Goal: Task Accomplishment & Management: Complete application form

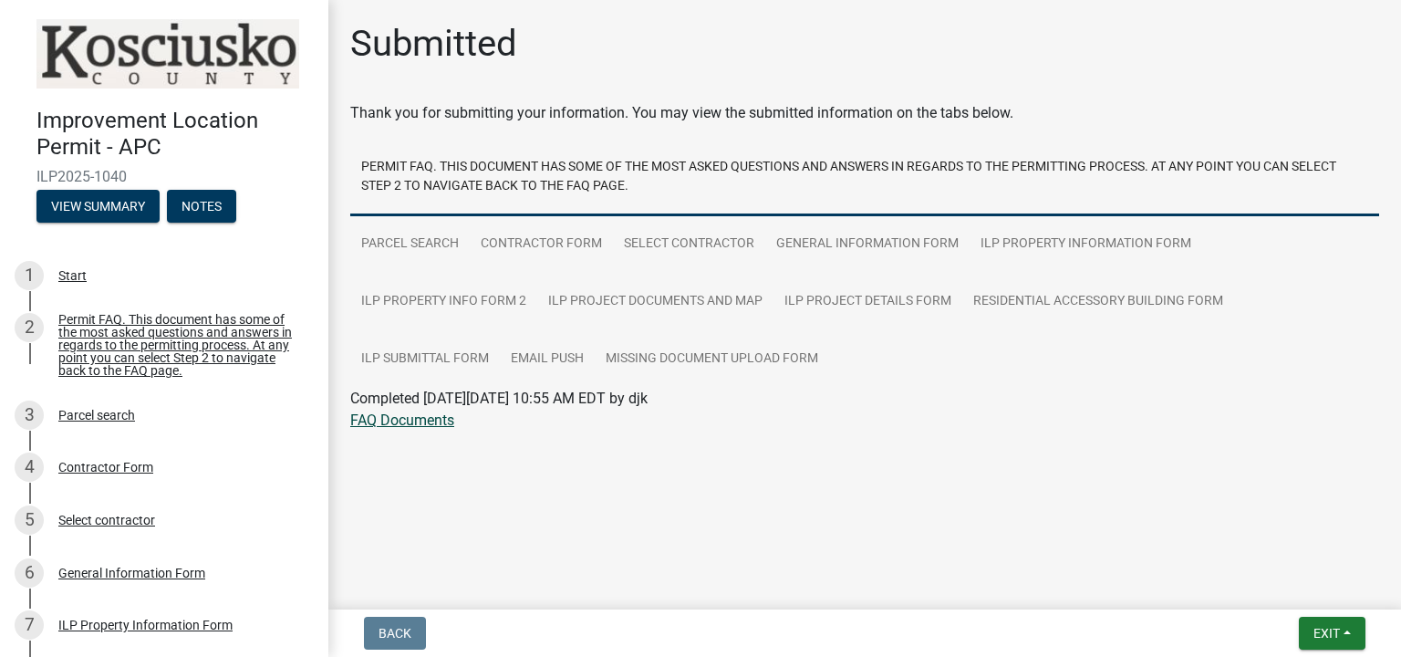
click at [418, 423] on link "FAQ Documents" at bounding box center [402, 419] width 104 height 17
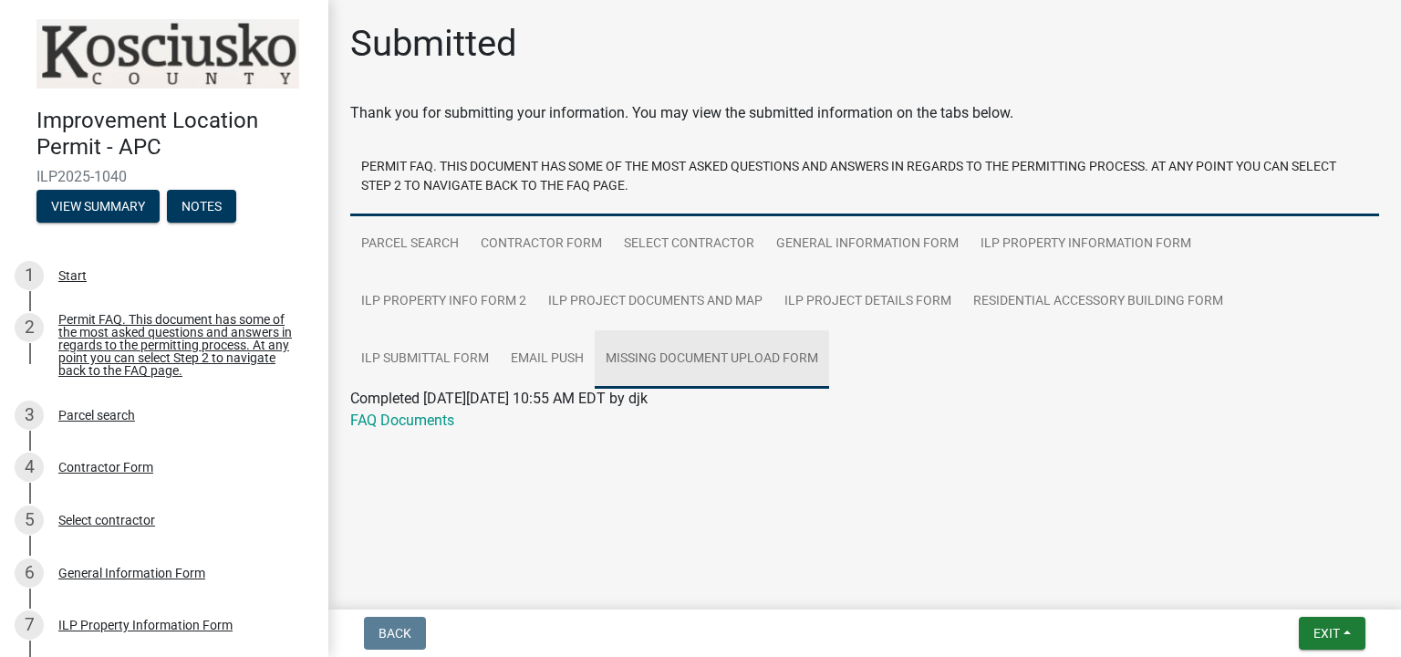
click at [783, 357] on link "Missing Document Upload Form" at bounding box center [712, 359] width 234 height 58
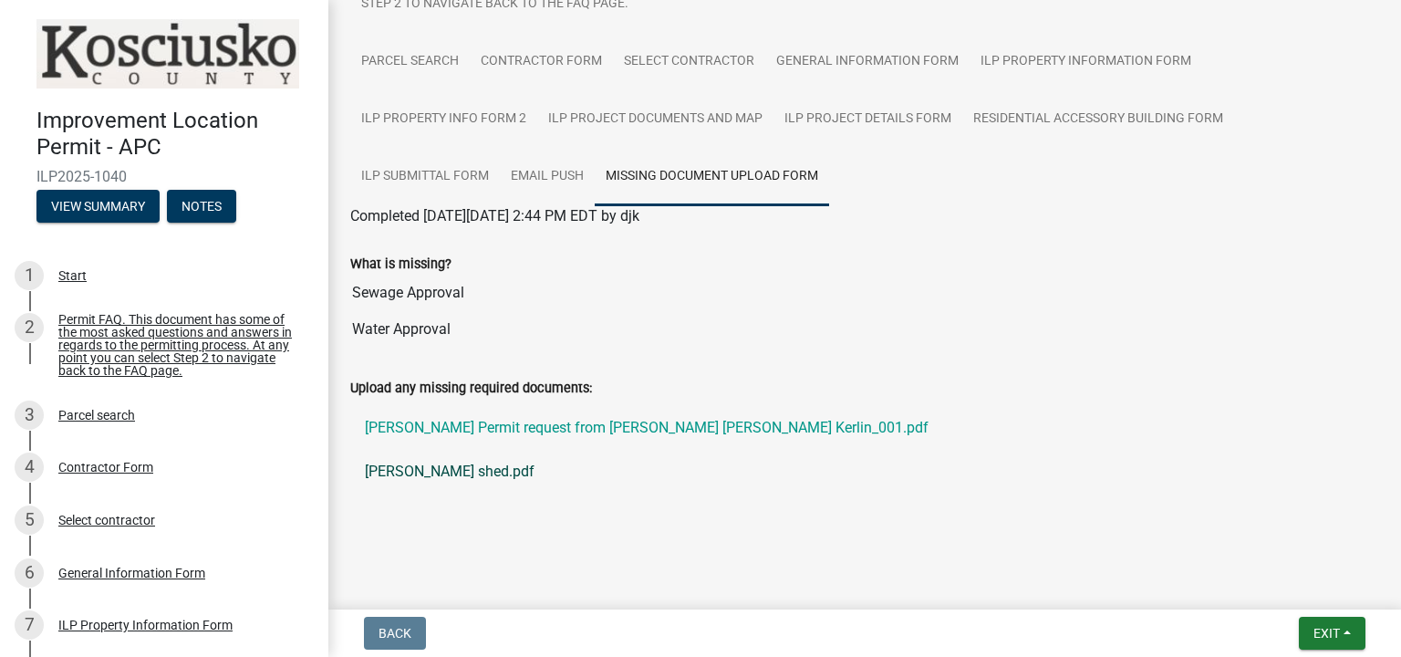
scroll to position [189, 0]
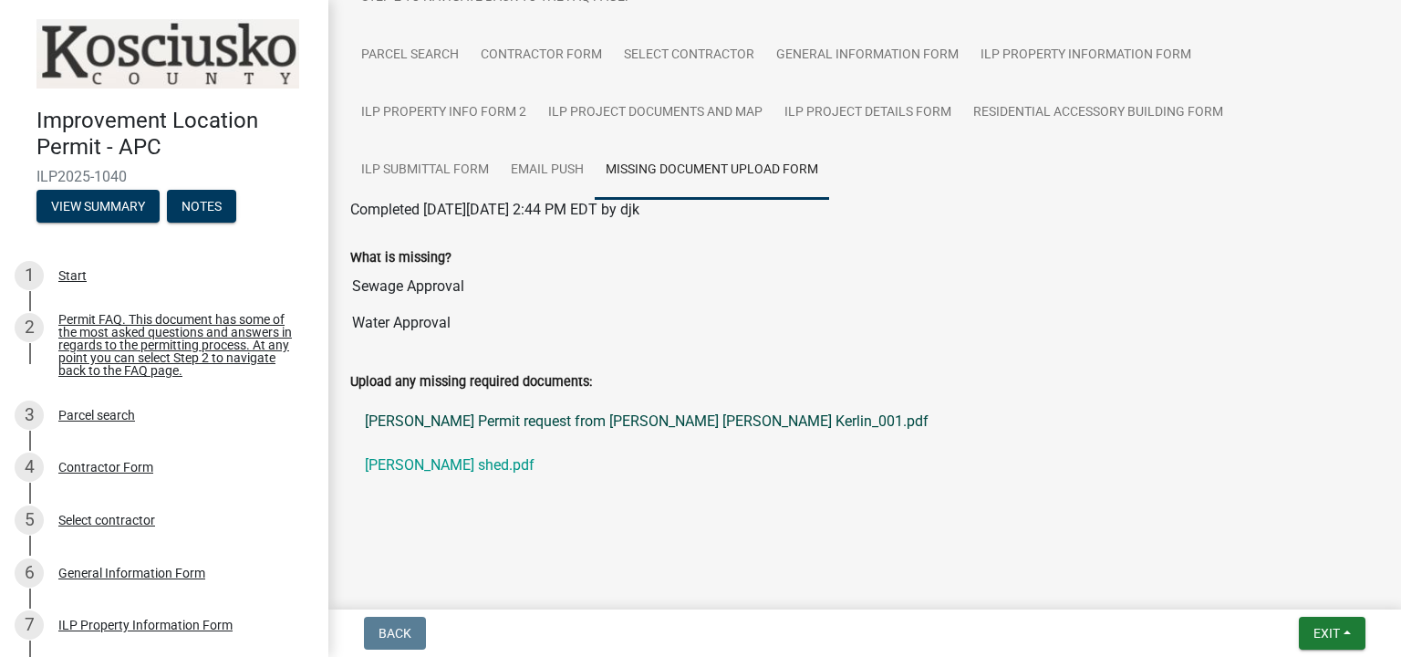
click at [527, 420] on link "[PERSON_NAME] Permit request from [PERSON_NAME] [PERSON_NAME] Kerlin_001.pdf" at bounding box center [864, 421] width 1029 height 44
click at [595, 488] on ul "[PERSON_NAME] Permit request from [PERSON_NAME] [PERSON_NAME] Kerlin_001.pdf [P…" at bounding box center [864, 443] width 1029 height 102
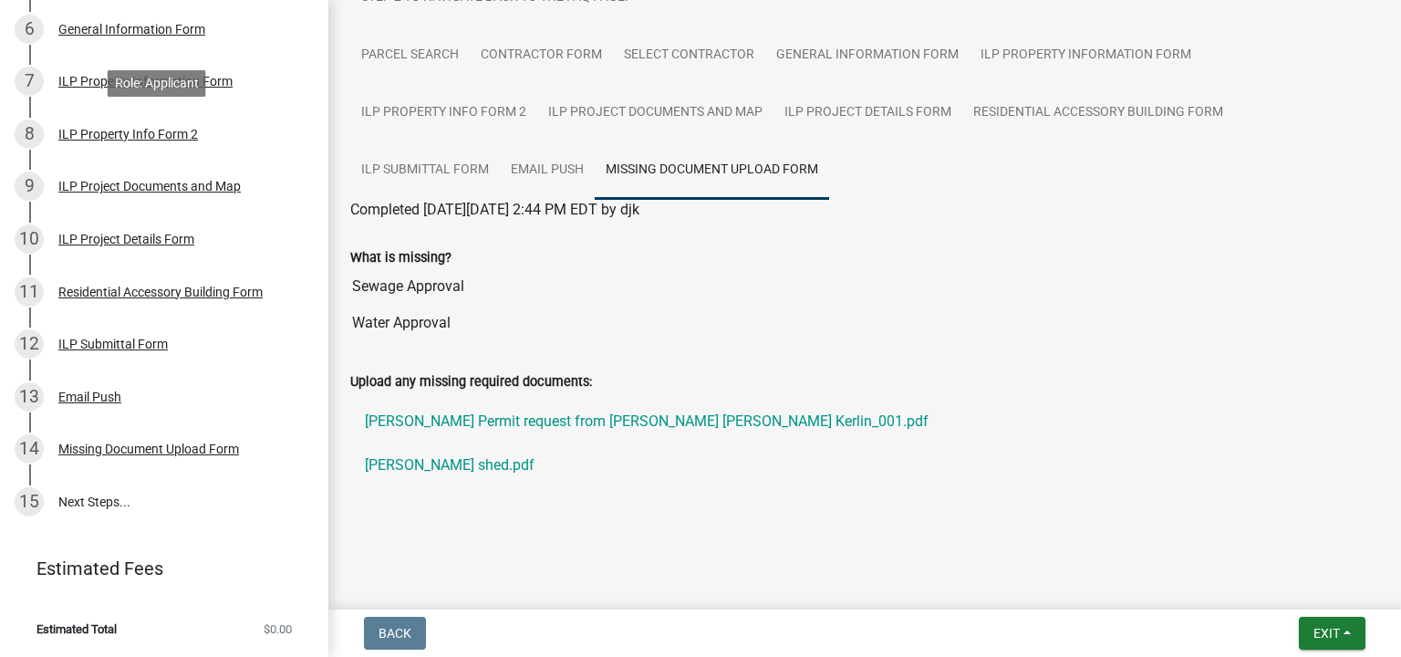
scroll to position [552, 0]
click at [111, 504] on link "15 Next Steps..." at bounding box center [164, 501] width 328 height 53
click at [90, 497] on link "15 Next Steps..." at bounding box center [164, 501] width 328 height 53
click at [117, 450] on div "Missing Document Upload Form" at bounding box center [148, 448] width 181 height 13
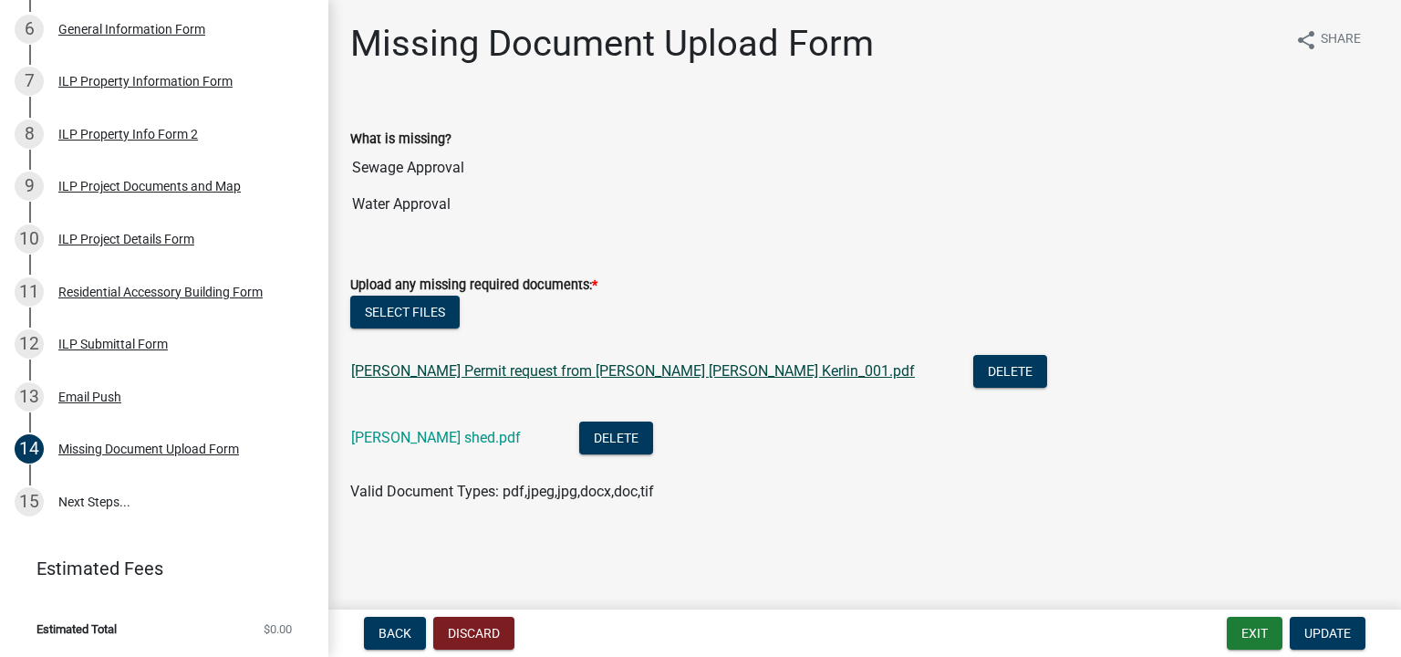
click at [458, 373] on link "[PERSON_NAME] Permit request from [PERSON_NAME] [PERSON_NAME] Kerlin_001.pdf" at bounding box center [633, 370] width 564 height 17
click at [1321, 636] on span "Update" at bounding box center [1327, 633] width 47 height 15
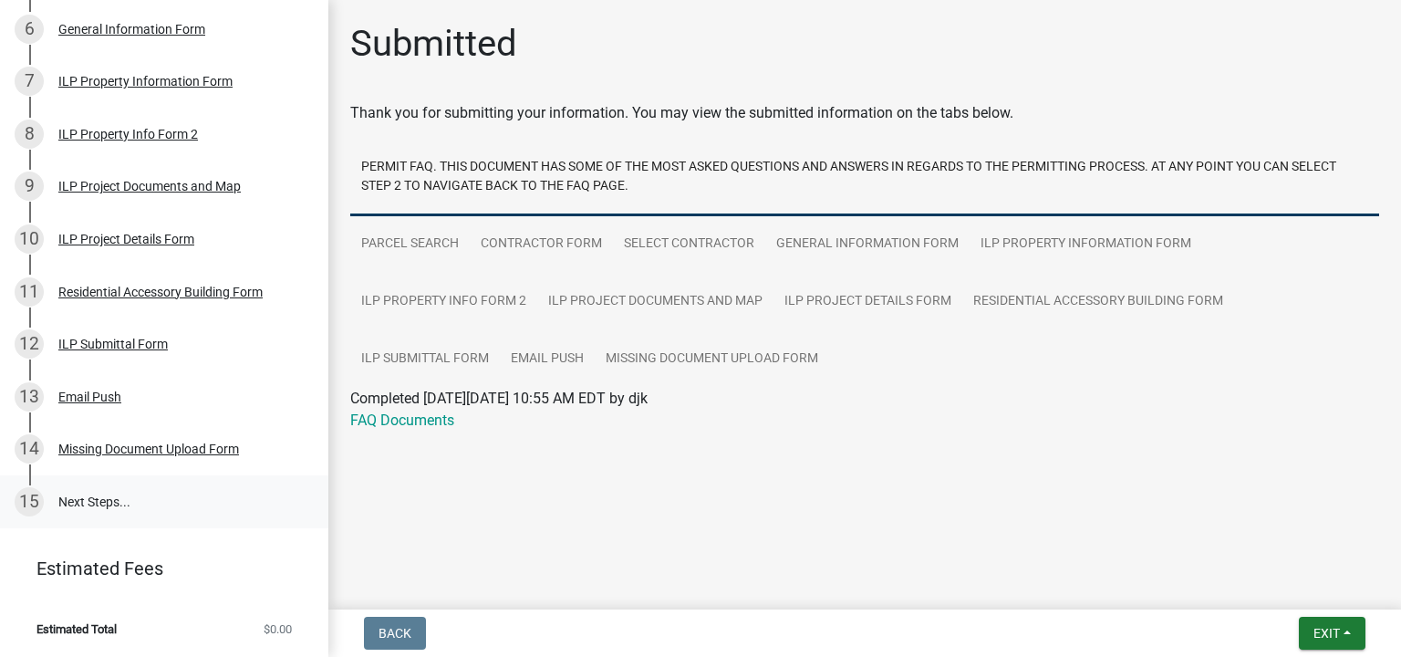
click at [82, 502] on link "15 Next Steps..." at bounding box center [164, 501] width 328 height 53
click at [109, 508] on link "15 Next Steps..." at bounding box center [164, 501] width 328 height 53
click at [98, 502] on link "15 Next Steps..." at bounding box center [164, 501] width 328 height 53
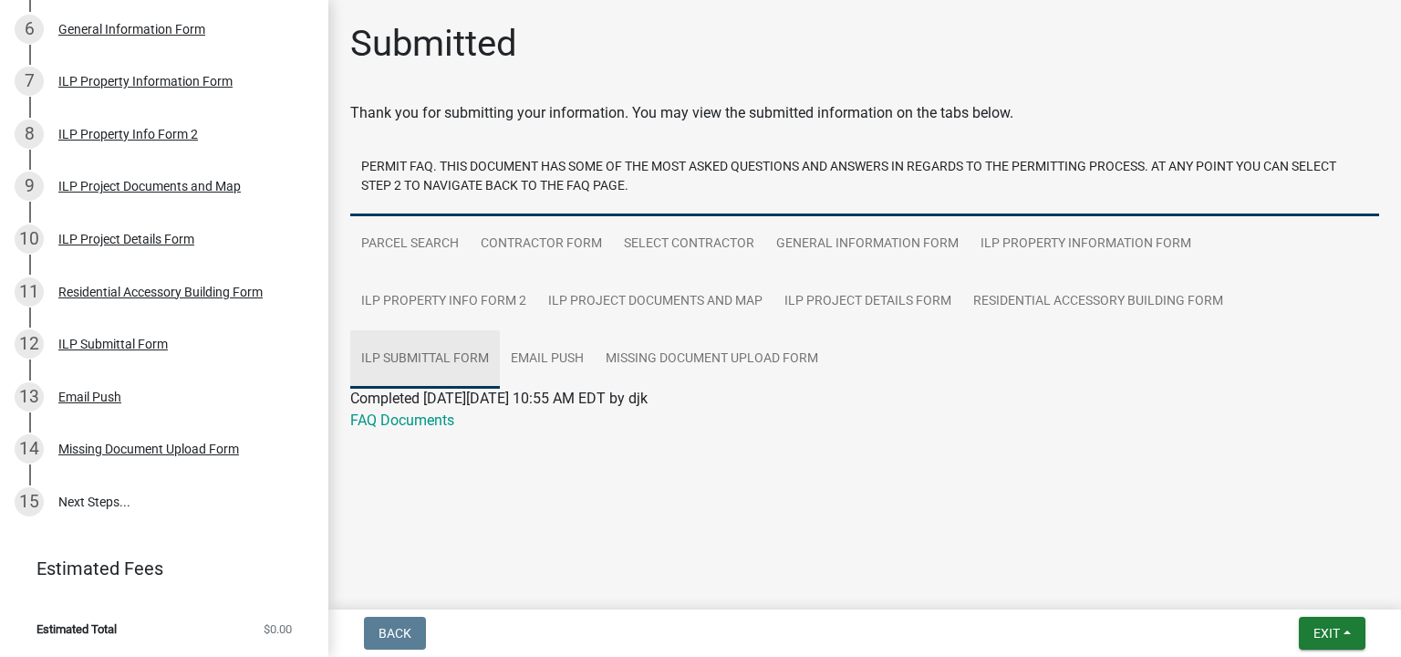
click at [449, 352] on link "ILP Submittal Form" at bounding box center [425, 359] width 150 height 58
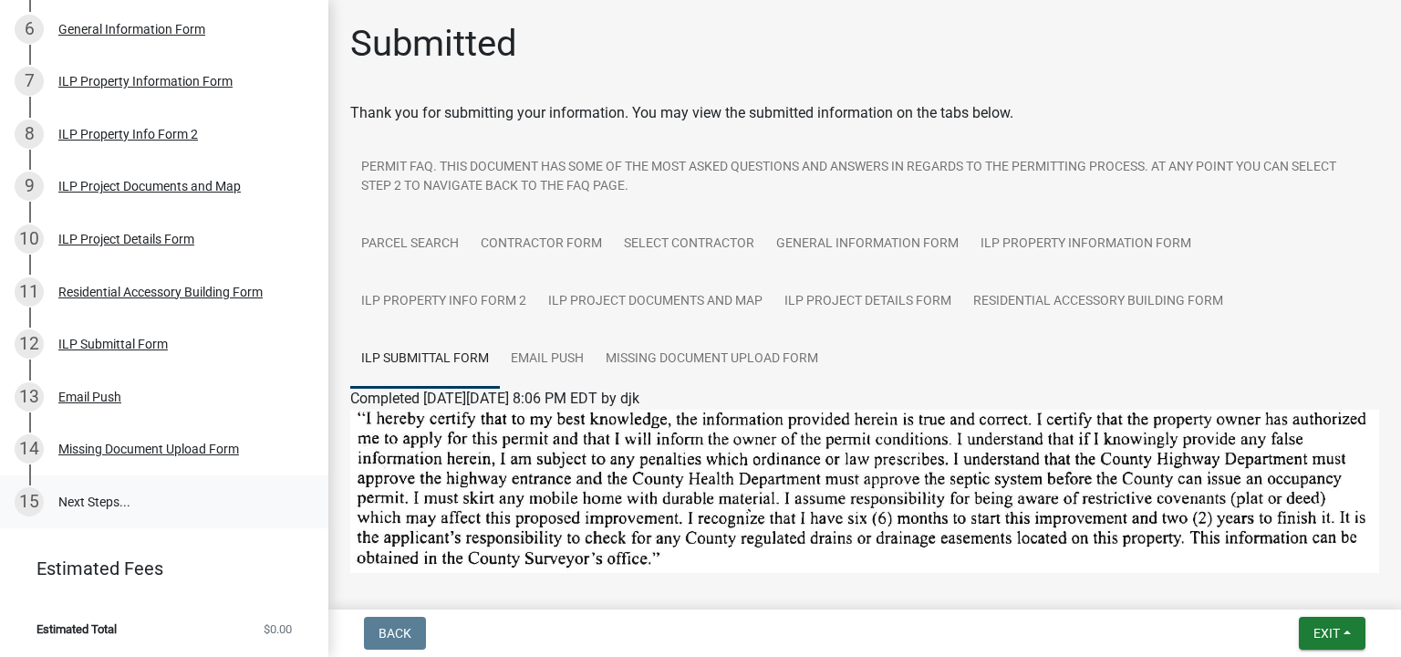
click at [94, 499] on link "15 Next Steps..." at bounding box center [164, 501] width 328 height 53
click at [29, 502] on div "15" at bounding box center [29, 501] width 29 height 29
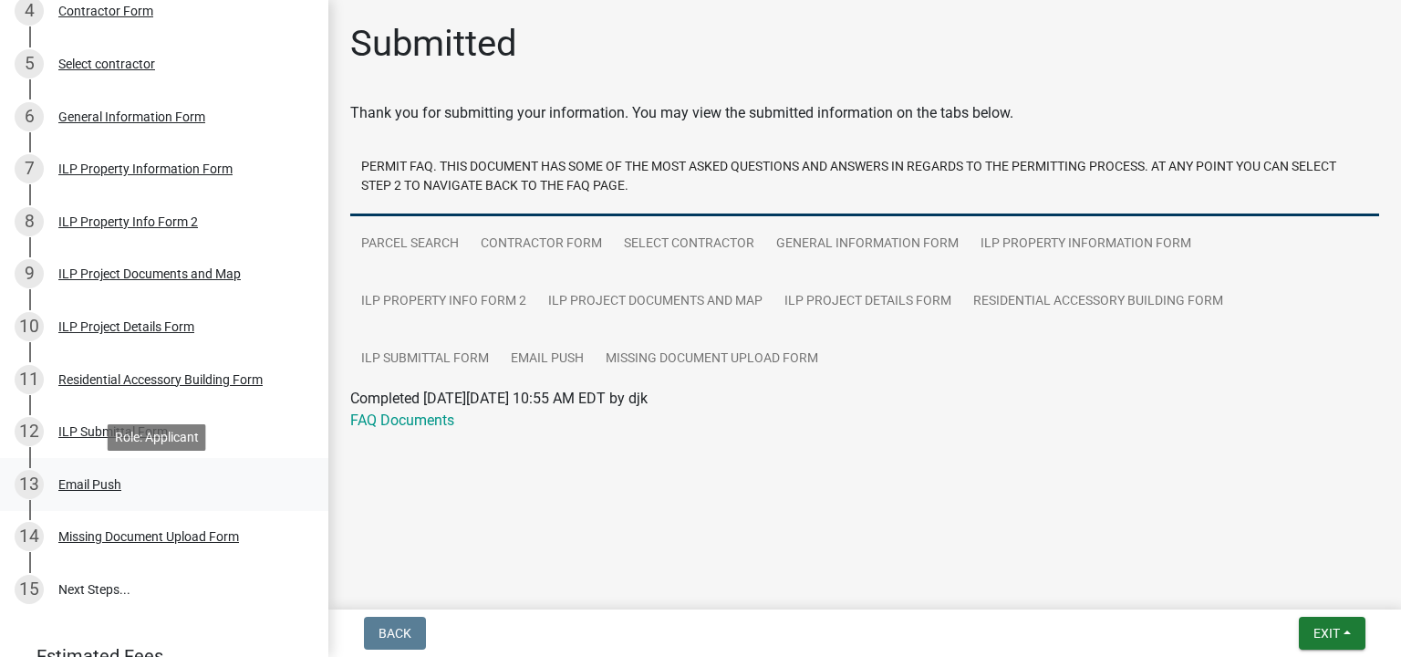
scroll to position [547, 0]
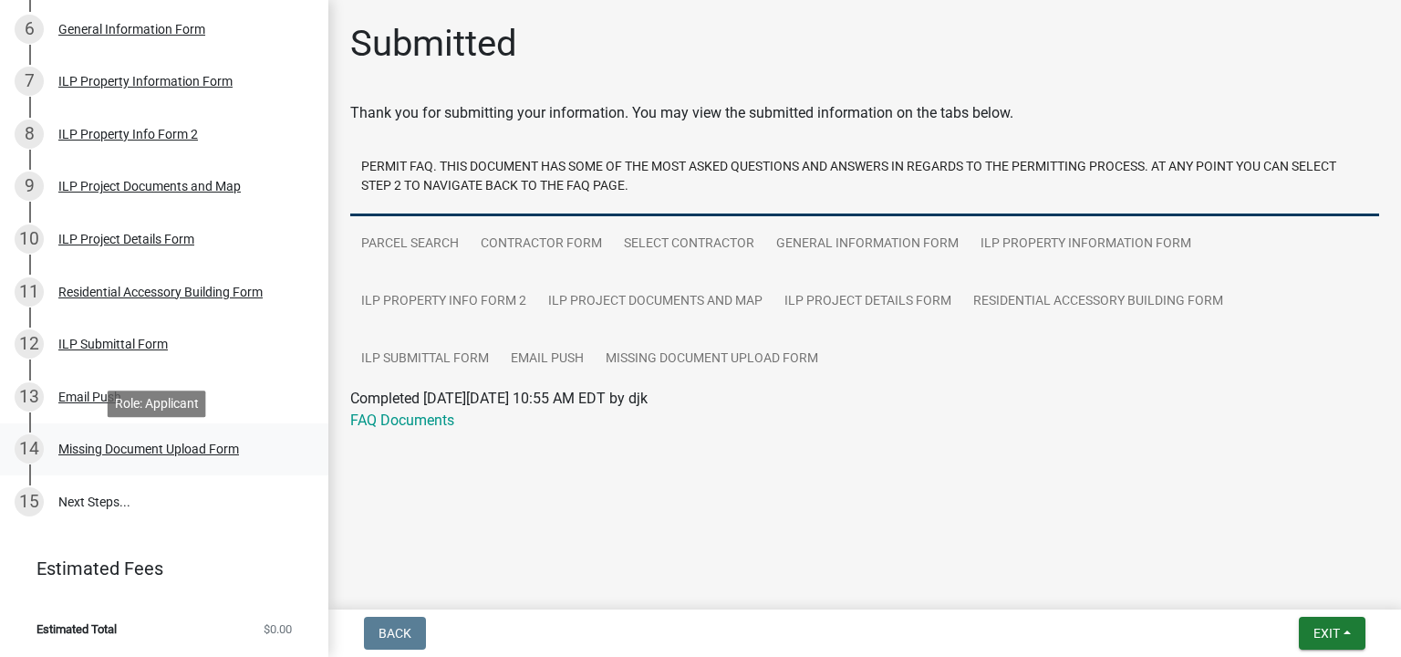
click at [208, 455] on div "Missing Document Upload Form" at bounding box center [148, 448] width 181 height 13
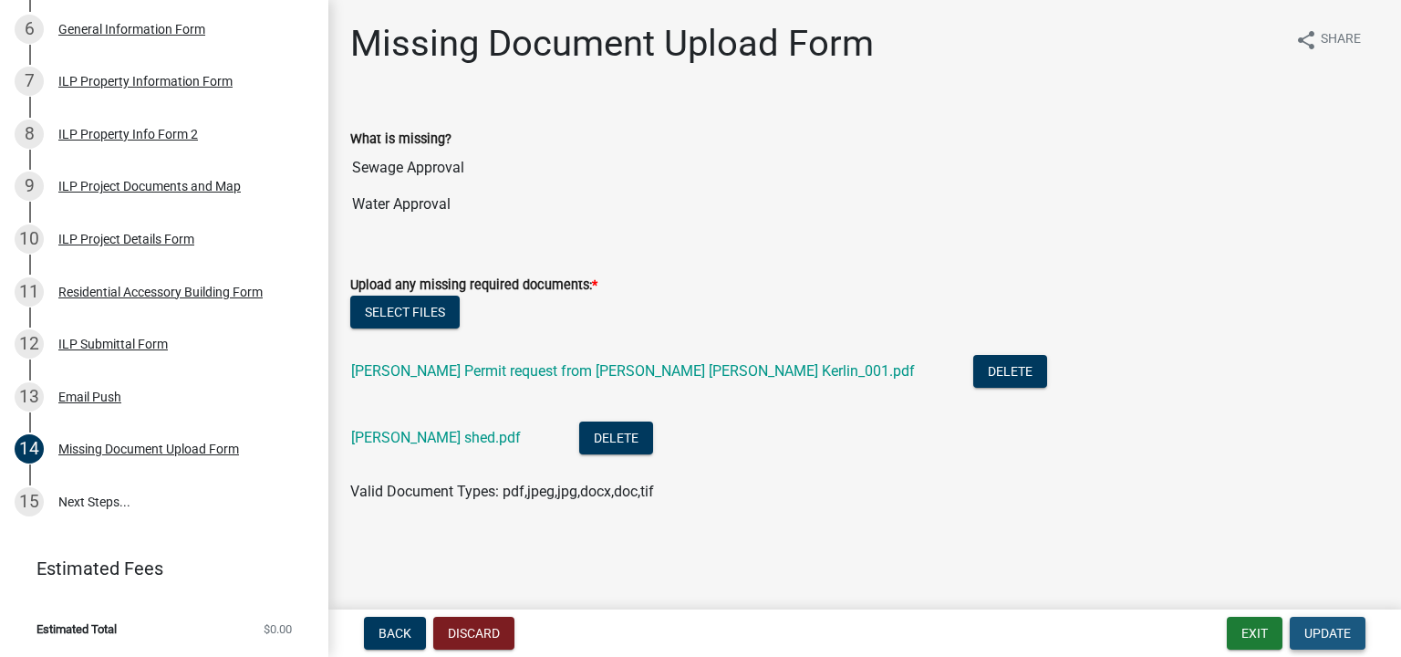
click at [1322, 632] on span "Update" at bounding box center [1327, 633] width 47 height 15
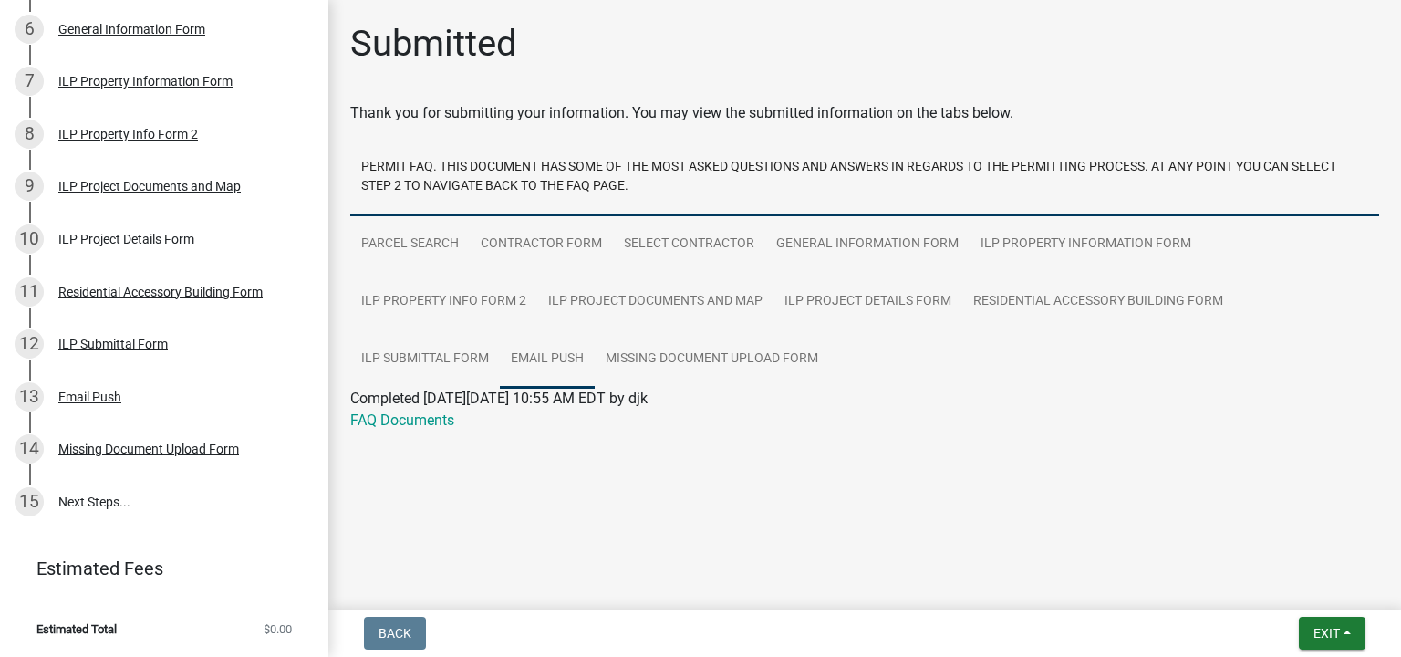
click at [529, 357] on link "Email Push" at bounding box center [547, 359] width 95 height 58
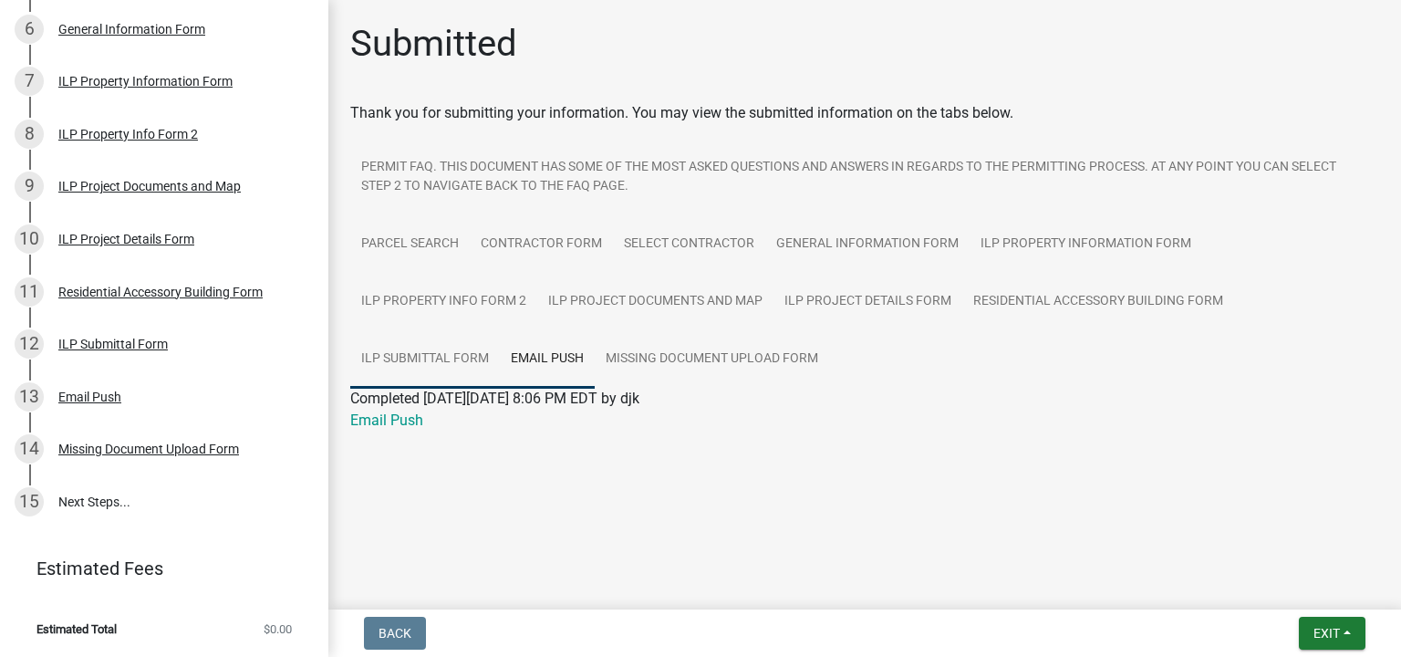
click at [462, 351] on link "ILP Submittal Form" at bounding box center [425, 359] width 150 height 58
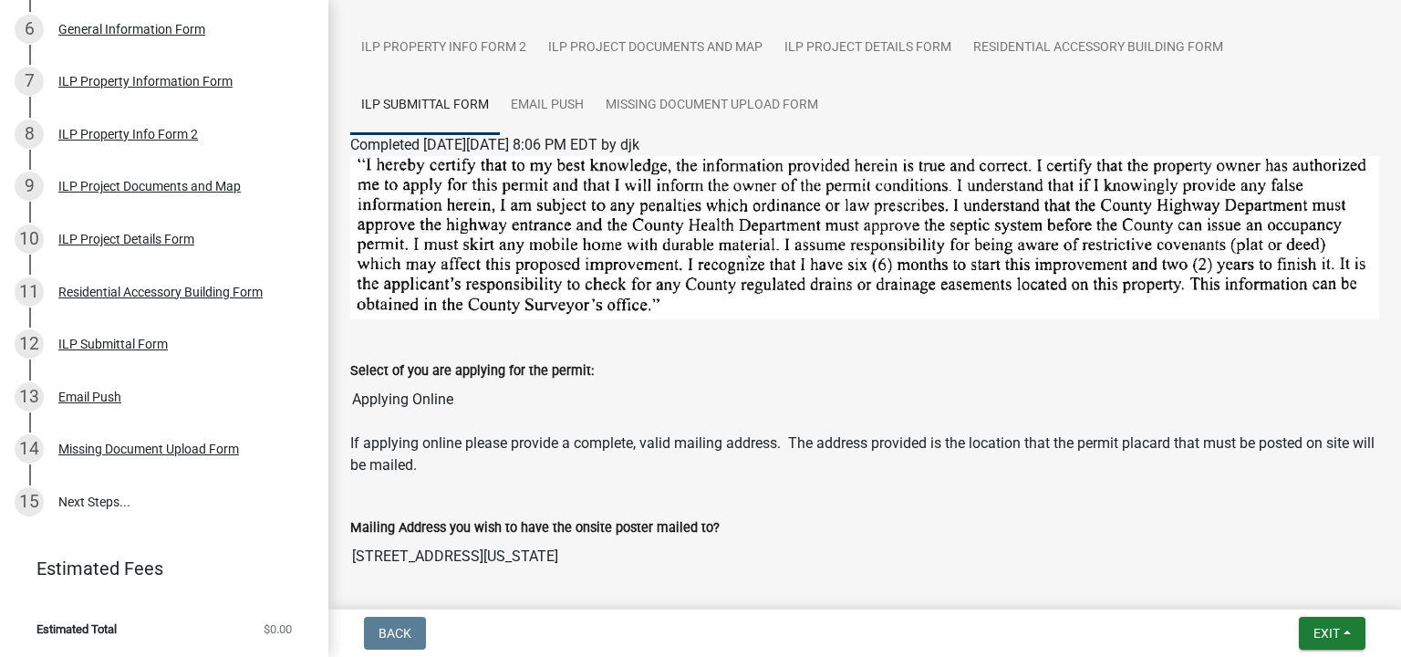
scroll to position [0, 0]
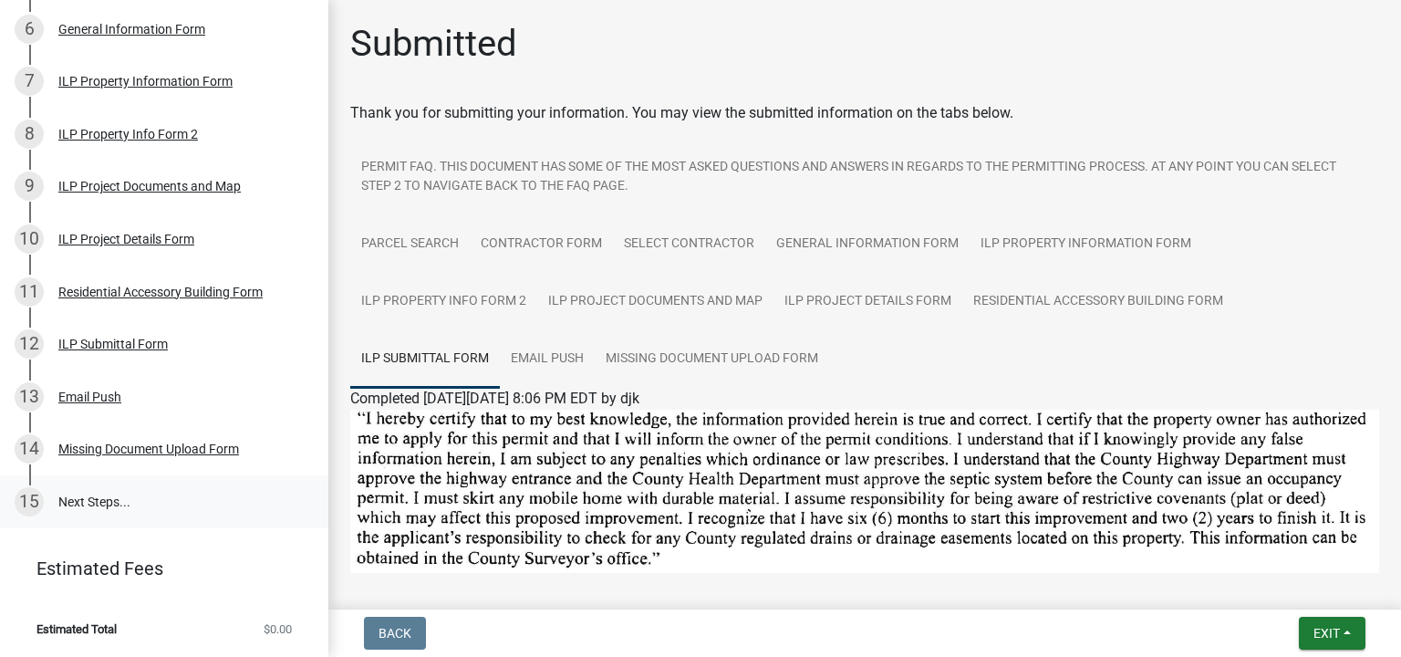
click at [73, 505] on link "15 Next Steps..." at bounding box center [164, 501] width 328 height 53
click at [38, 507] on div "15" at bounding box center [29, 501] width 29 height 29
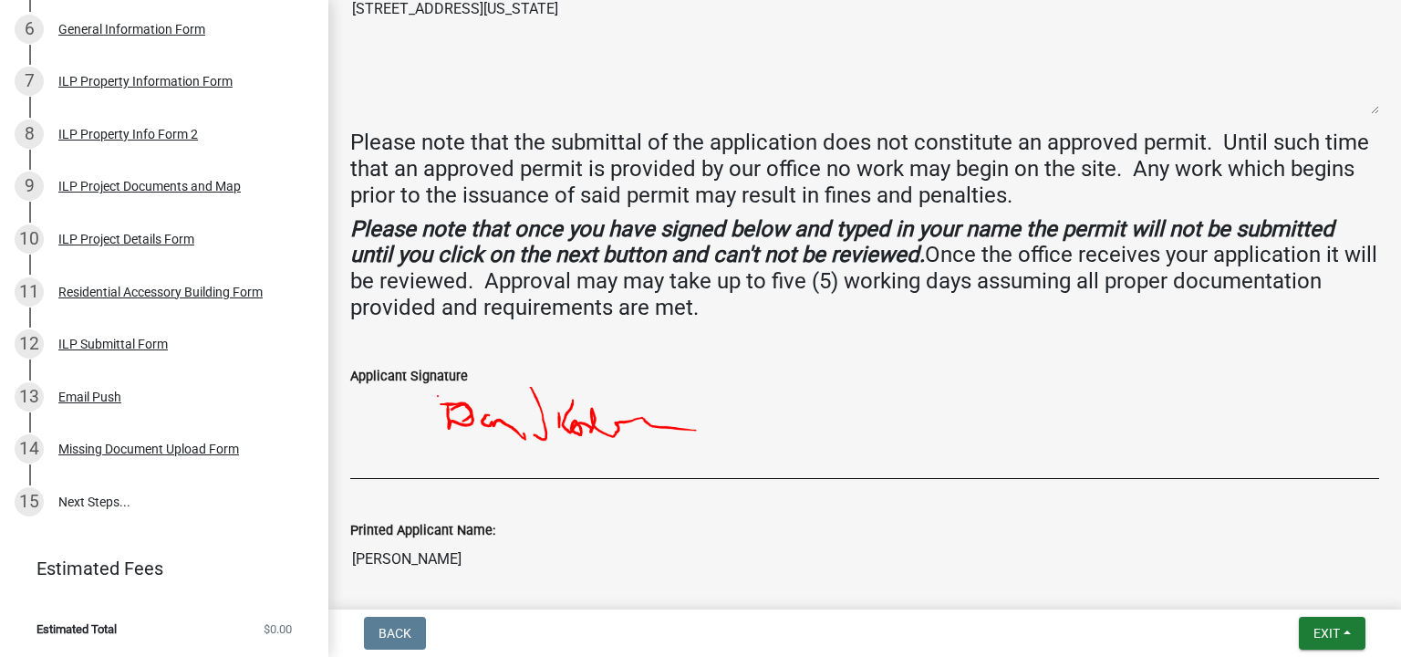
scroll to position [978, 0]
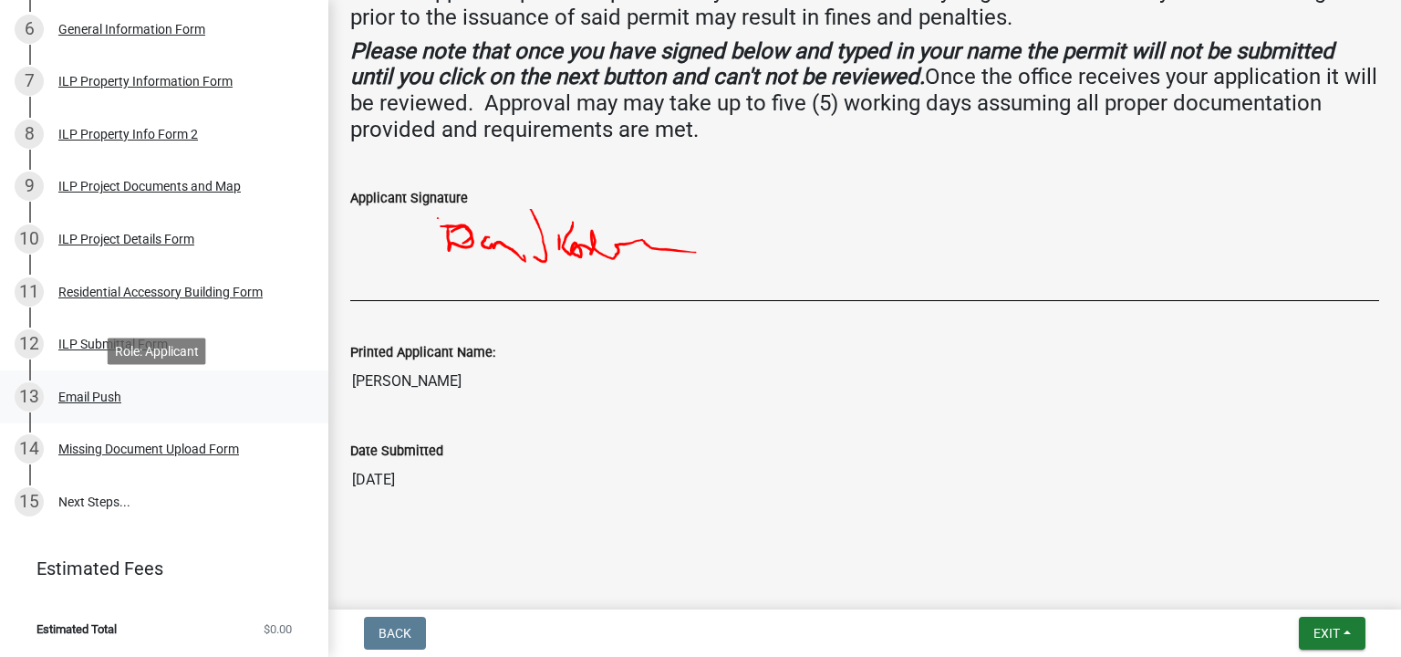
click at [106, 402] on div "Email Push" at bounding box center [89, 396] width 63 height 13
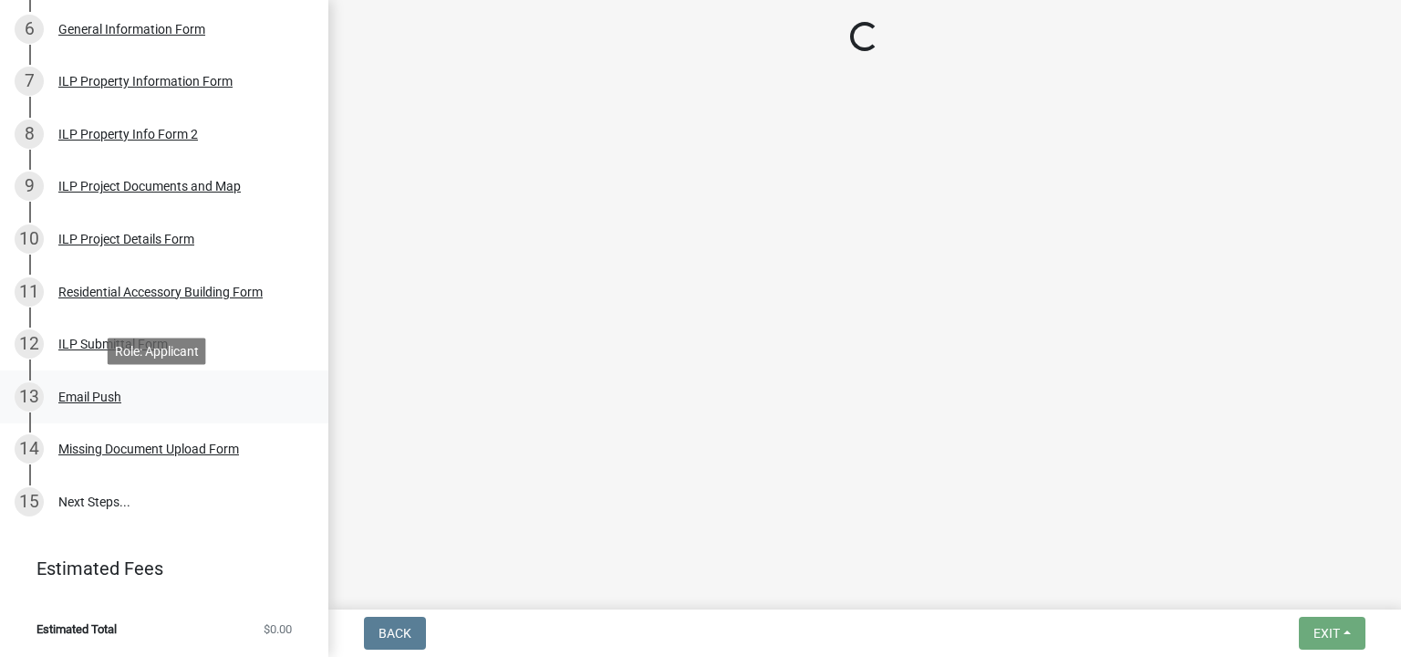
scroll to position [0, 0]
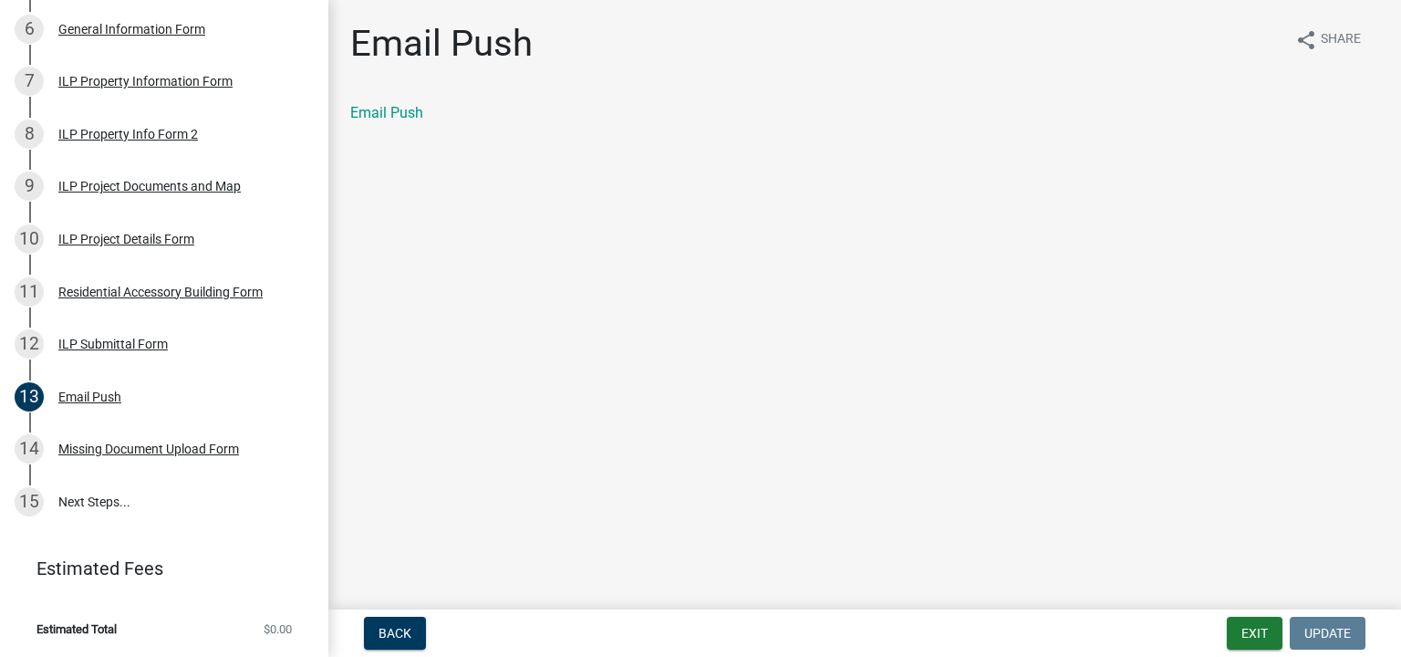
click at [676, 277] on main "Email Push share Share Email Push" at bounding box center [864, 301] width 1072 height 602
click at [397, 109] on link "Email Push" at bounding box center [386, 112] width 73 height 17
click at [1319, 626] on span "Update" at bounding box center [1327, 633] width 47 height 15
click at [1328, 631] on span "Update" at bounding box center [1327, 633] width 47 height 15
click at [102, 446] on div "Missing Document Upload Form" at bounding box center [148, 448] width 181 height 13
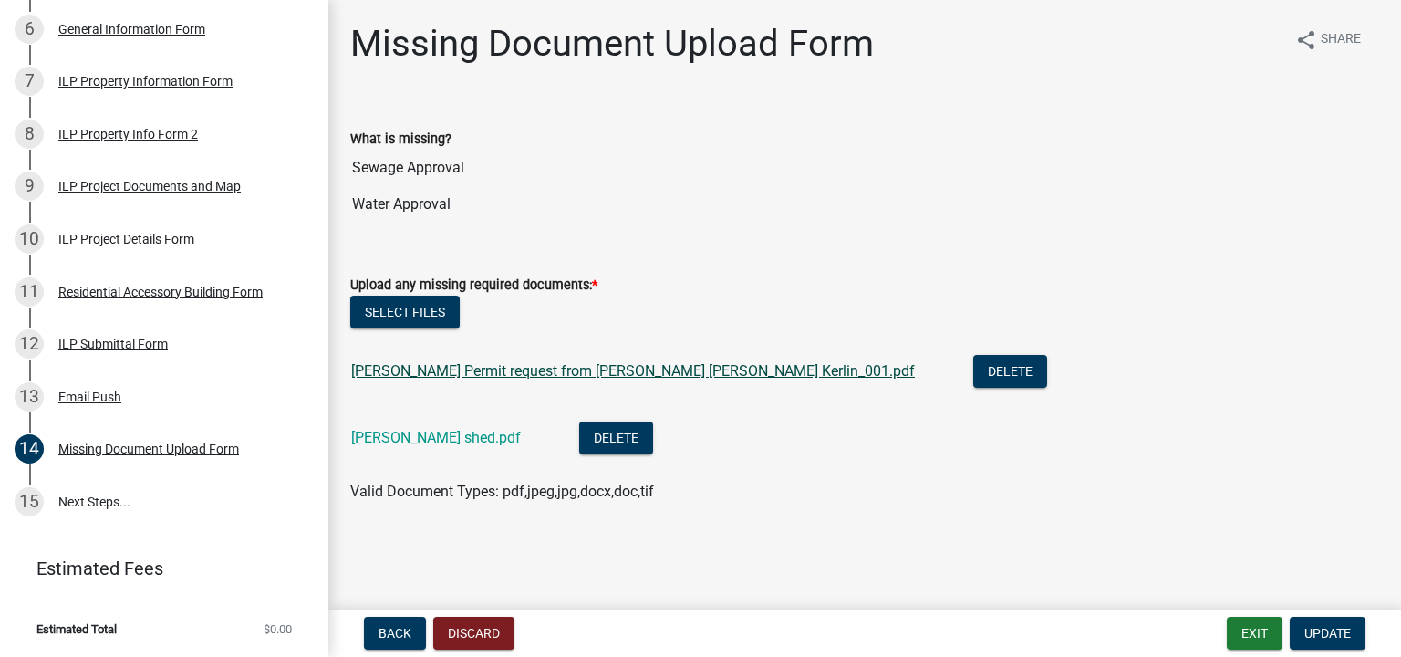
click at [736, 365] on link "[PERSON_NAME] Permit request from [PERSON_NAME] [PERSON_NAME] Kerlin_001.pdf" at bounding box center [633, 370] width 564 height 17
click at [390, 315] on button "Select files" at bounding box center [404, 311] width 109 height 33
click at [98, 502] on link "15 Next Steps..." at bounding box center [164, 501] width 328 height 53
click at [129, 453] on div "Missing Document Upload Form" at bounding box center [148, 448] width 181 height 13
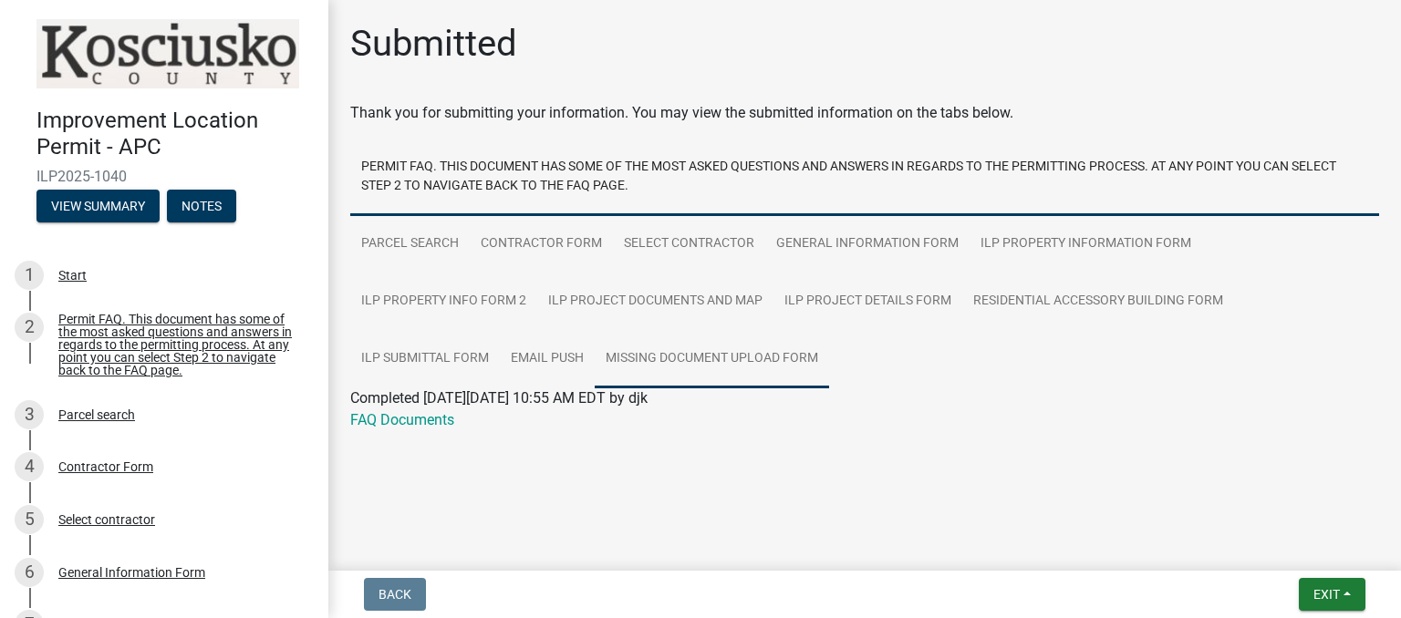
click at [695, 360] on link "Missing Document Upload Form" at bounding box center [712, 359] width 234 height 58
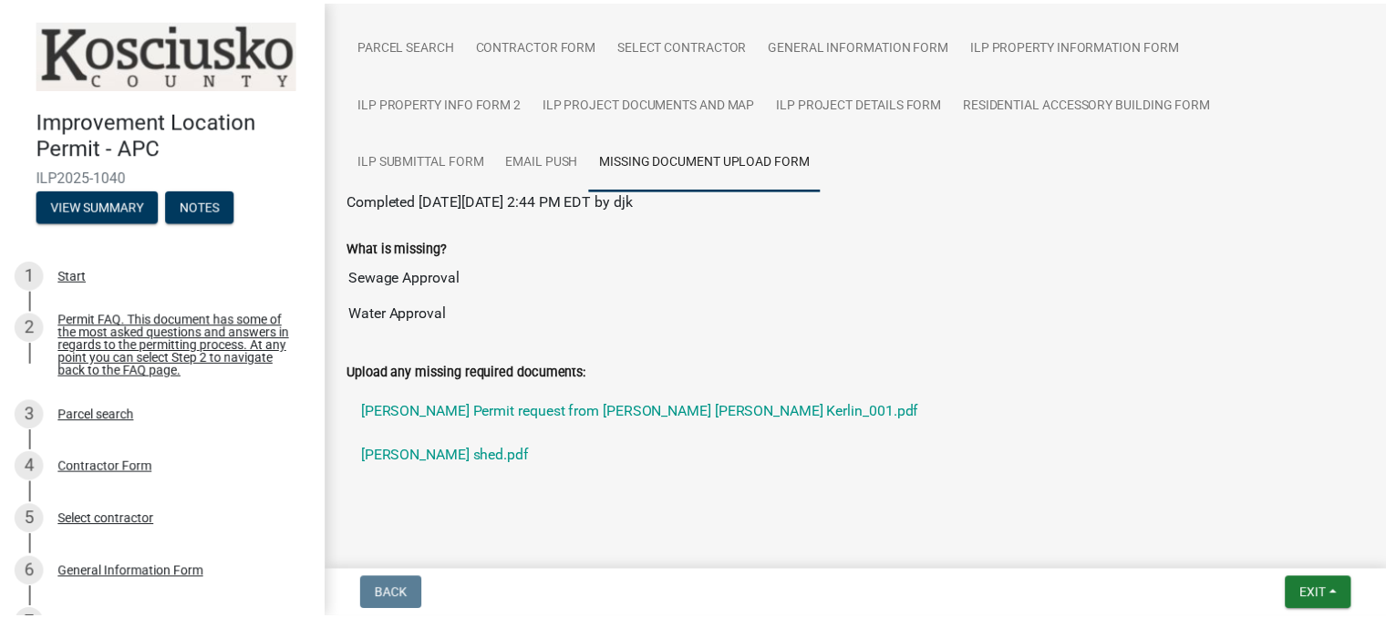
scroll to position [226, 0]
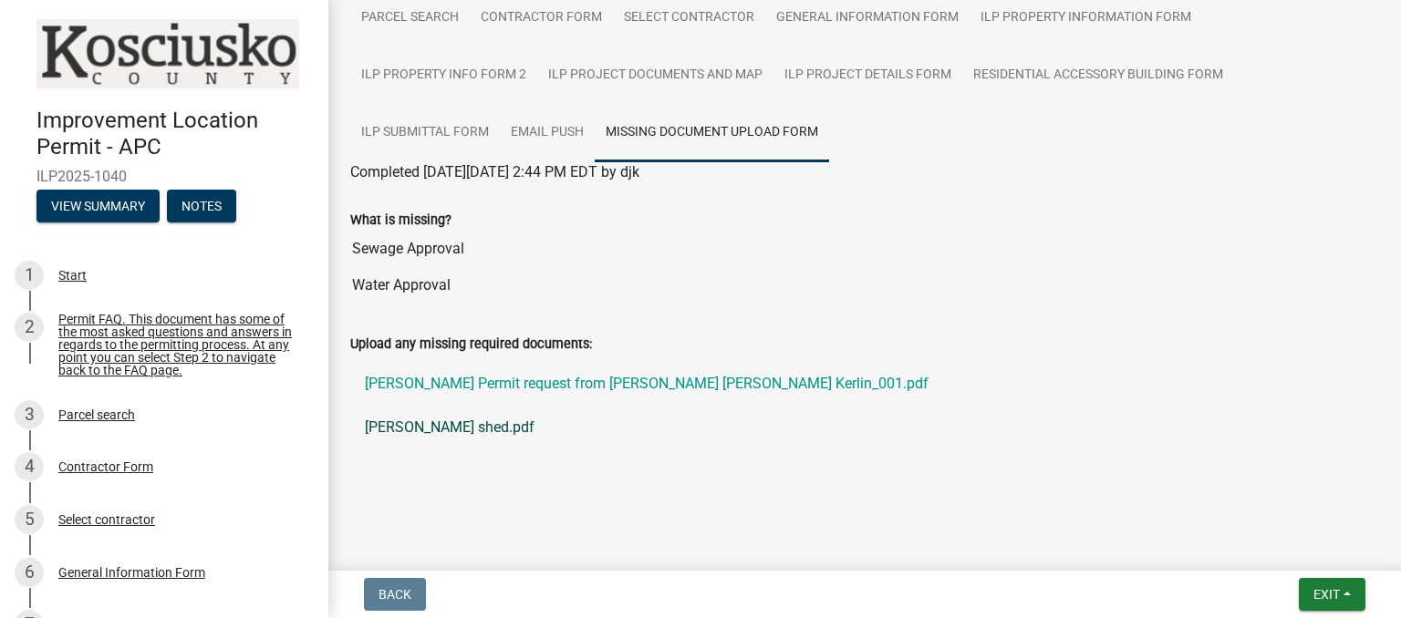
click at [448, 429] on link "[PERSON_NAME] shed.pdf" at bounding box center [864, 428] width 1029 height 44
click at [1316, 601] on span "Exit" at bounding box center [1326, 594] width 26 height 15
click at [1302, 549] on button "Save & Exit" at bounding box center [1293, 547] width 146 height 44
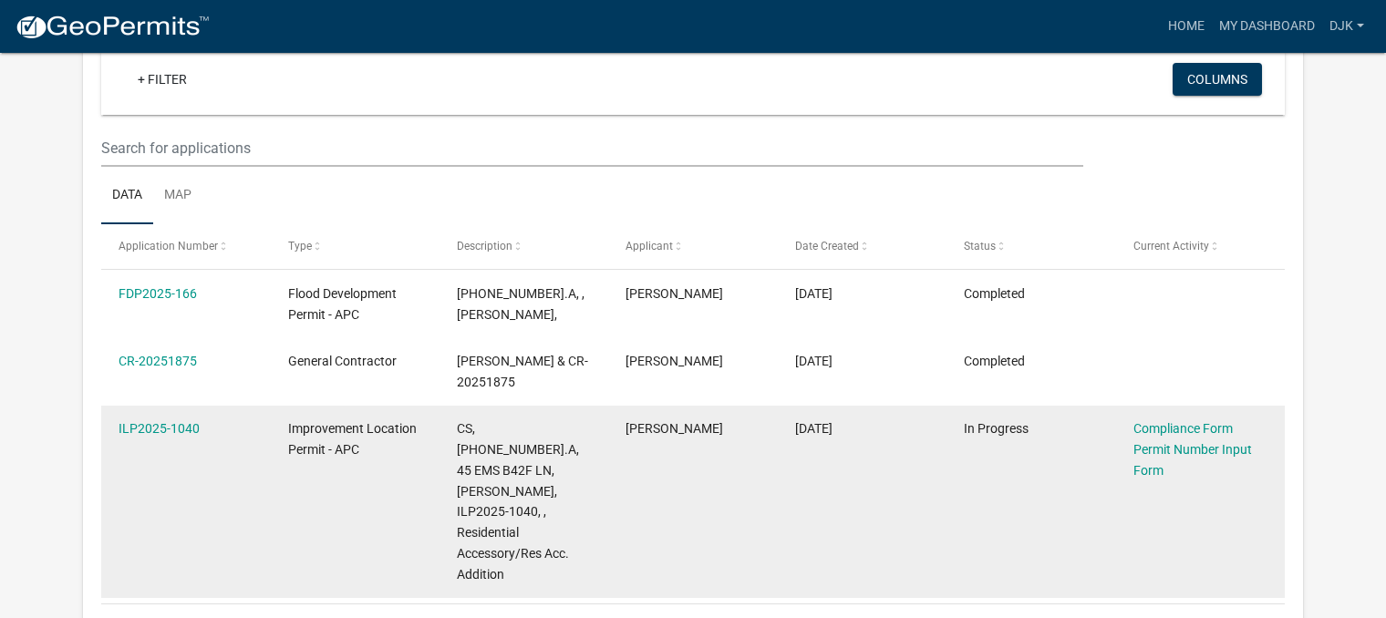
scroll to position [150, 0]
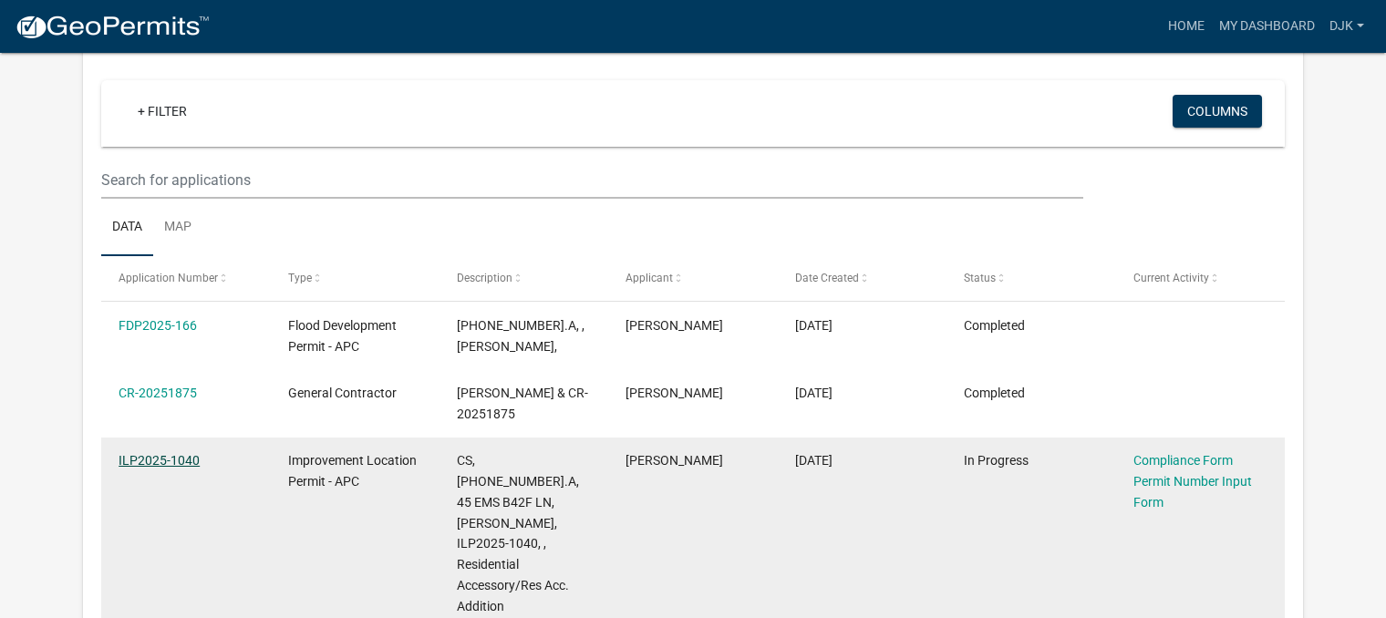
click at [160, 459] on link "ILP2025-1040" at bounding box center [159, 460] width 81 height 15
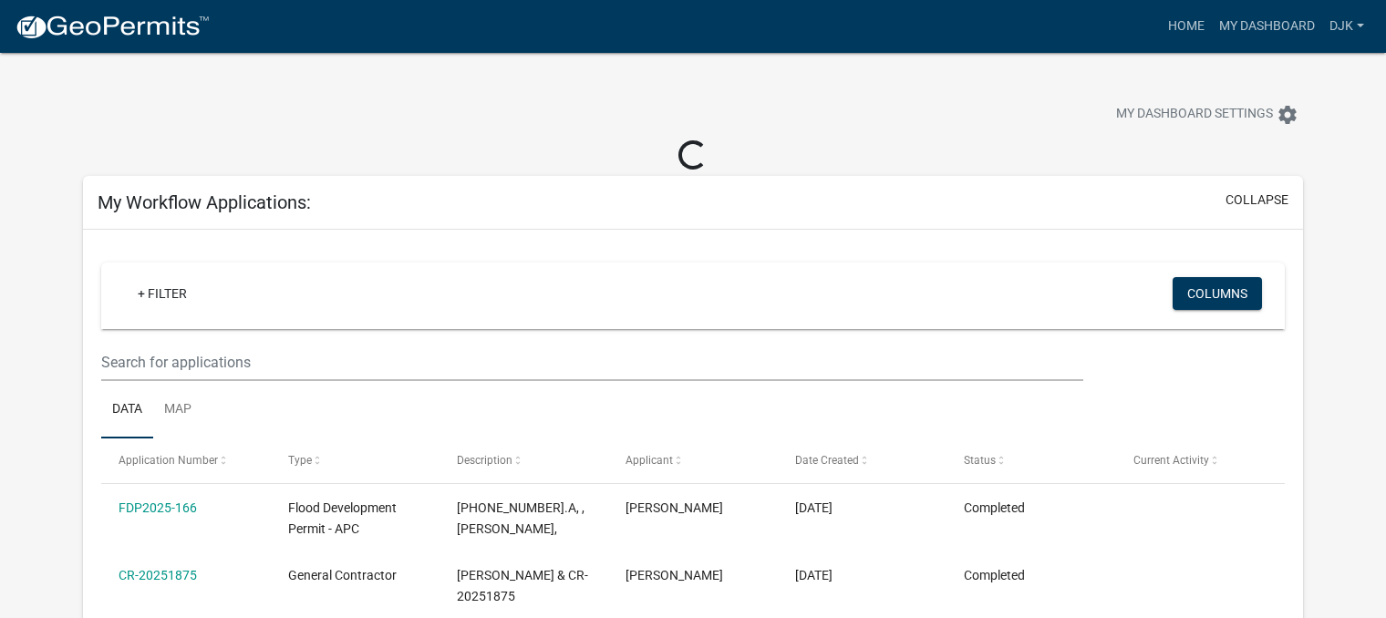
scroll to position [91, 0]
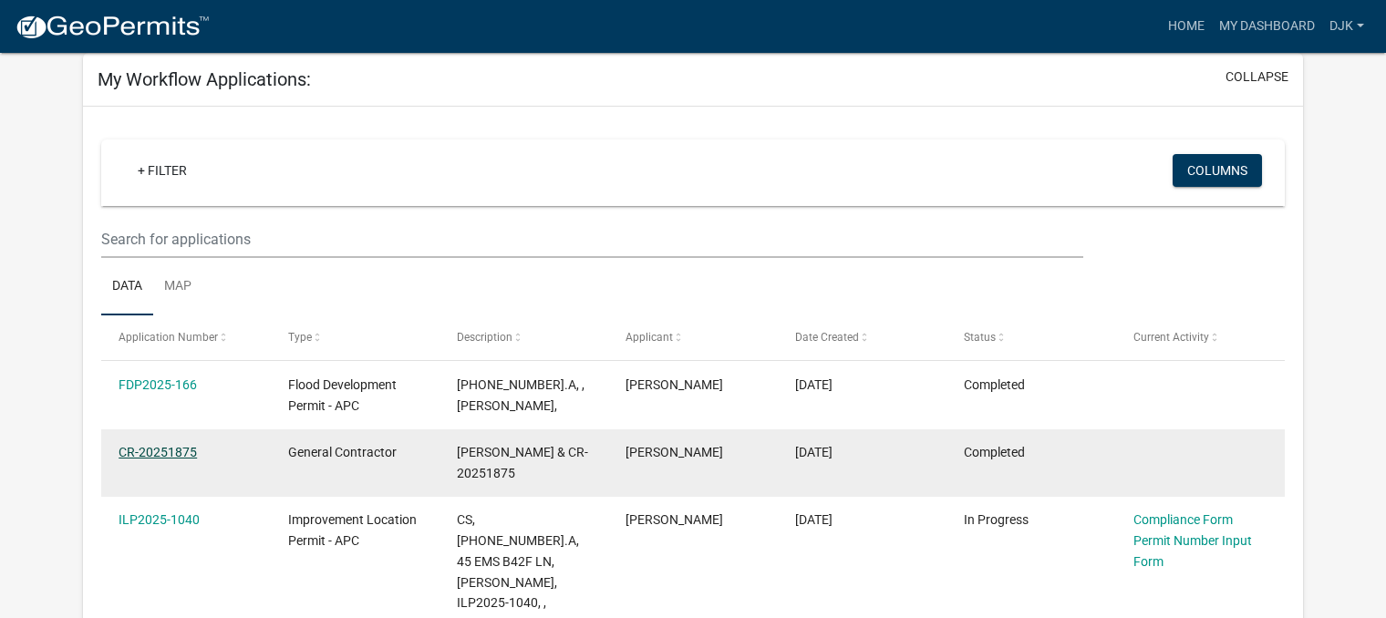
click at [164, 455] on link "CR-20251875" at bounding box center [158, 452] width 78 height 15
